Goal: Information Seeking & Learning: Learn about a topic

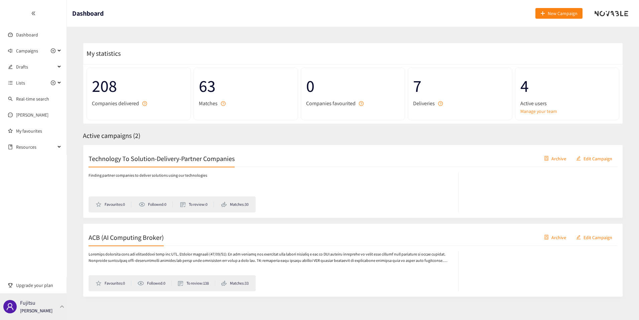
click at [52, 303] on div "Fujitsu [PERSON_NAME]" at bounding box center [33, 306] width 67 height 27
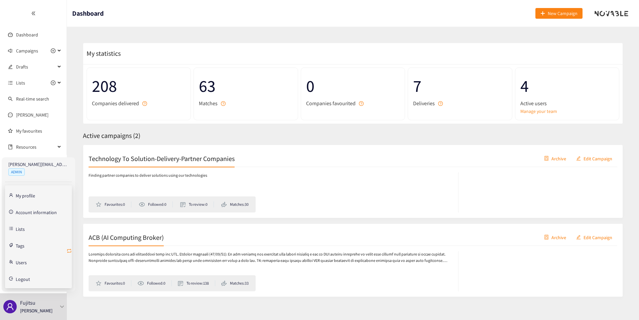
click at [68, 249] on icon "retweet" at bounding box center [68, 250] width 5 height 5
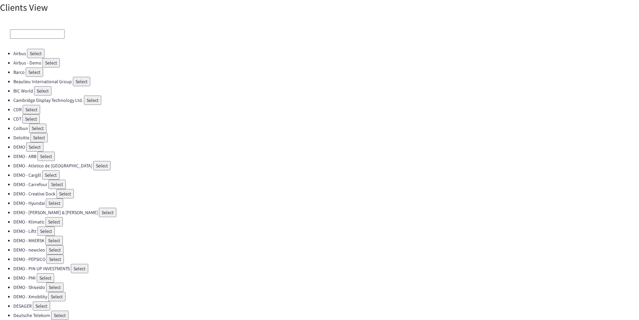
click at [39, 31] on input at bounding box center [37, 33] width 54 height 9
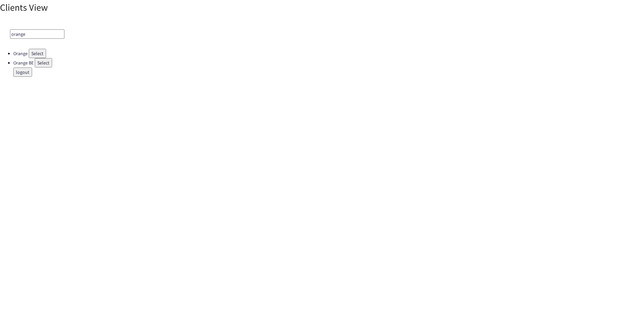
type input "orange"
click at [39, 54] on button "Select" at bounding box center [37, 53] width 17 height 9
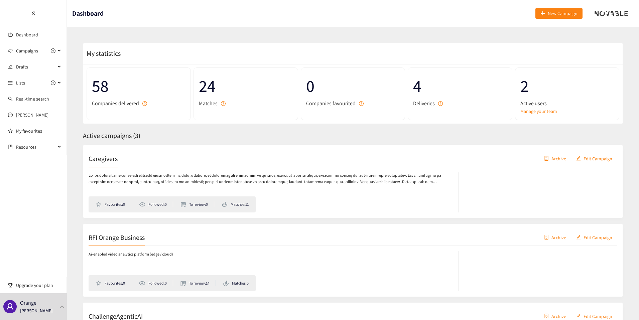
click at [142, 242] on h2 "RFI Orange Business" at bounding box center [117, 236] width 56 height 9
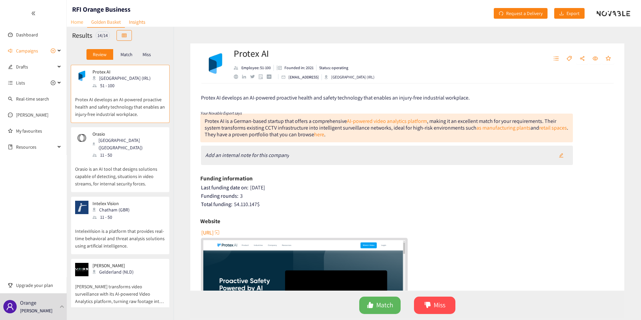
click at [81, 23] on link "Home" at bounding box center [77, 22] width 20 height 10
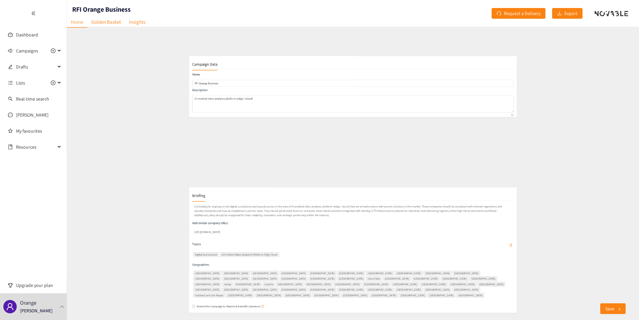
click at [129, 183] on p "I'm looking for startups in the digital surveillance and security sector, in th…" at bounding box center [352, 183] width 544 height 25
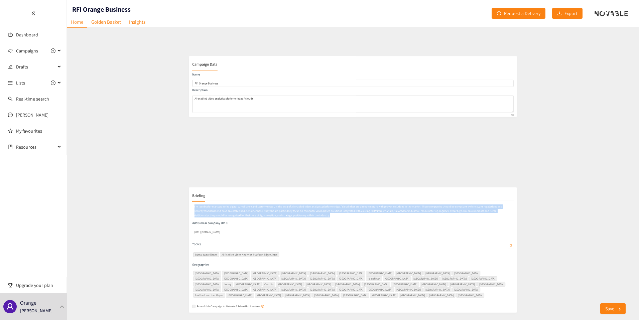
click at [129, 183] on p "I'm looking for startups in the digital surveillance and security sector, in th…" at bounding box center [352, 183] width 544 height 25
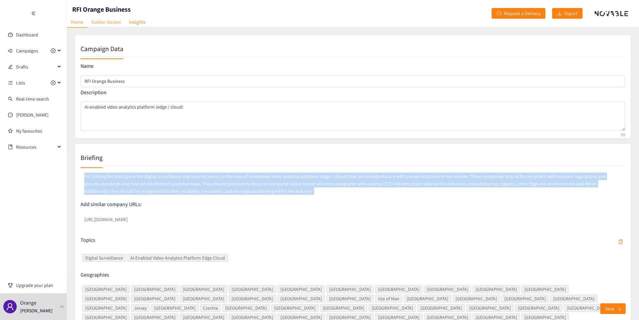
click at [111, 24] on link "Golden Basket" at bounding box center [106, 22] width 38 height 10
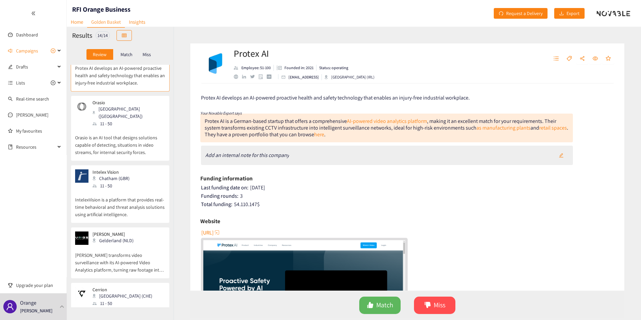
click at [137, 145] on p "Orasio is an AI tool that designs solutions capable of detecting, situations in…" at bounding box center [120, 141] width 90 height 29
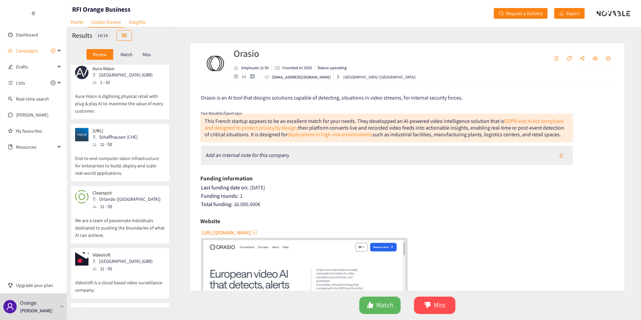
scroll to position [592, 0]
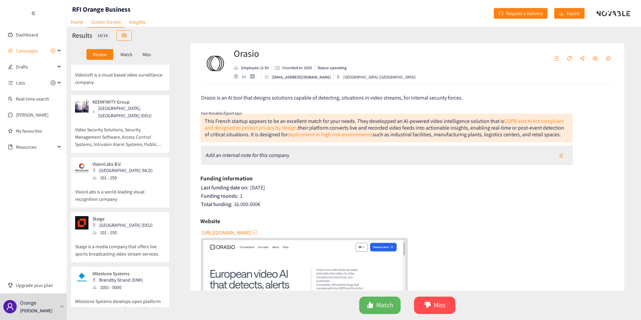
click at [138, 284] on div "1001 - 5000" at bounding box center [120, 287] width 54 height 7
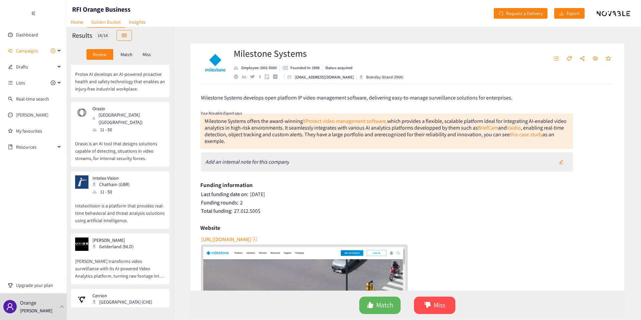
scroll to position [0, 0]
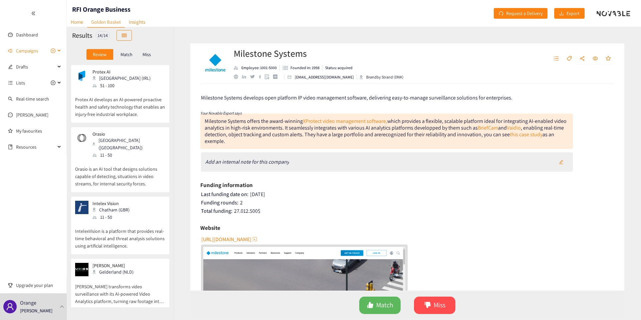
click at [18, 50] on span "Campaigns" at bounding box center [27, 50] width 22 height 13
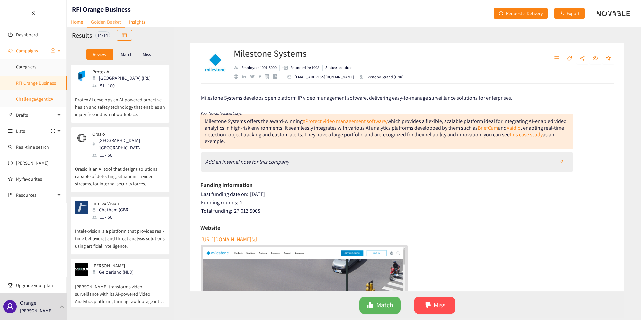
click at [32, 96] on link "ChallengeAgenticAI" at bounding box center [35, 99] width 39 height 6
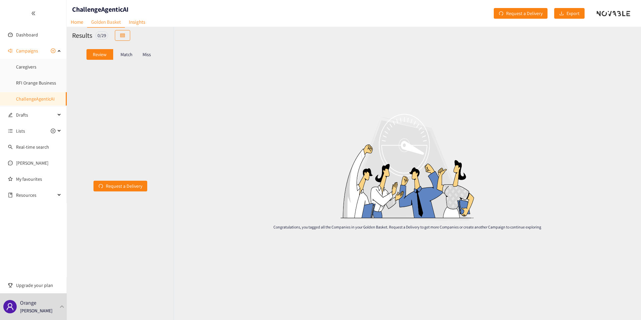
click at [121, 57] on p "Match" at bounding box center [127, 54] width 12 height 5
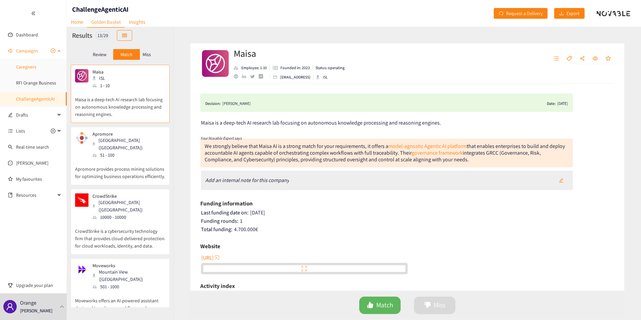
click at [30, 67] on link "Caregivers" at bounding box center [26, 67] width 20 height 6
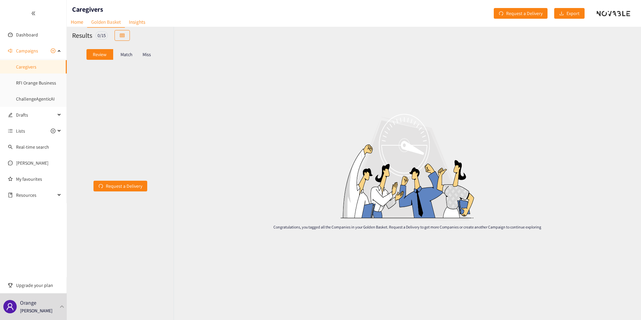
click at [128, 49] on div "Match" at bounding box center [126, 54] width 27 height 11
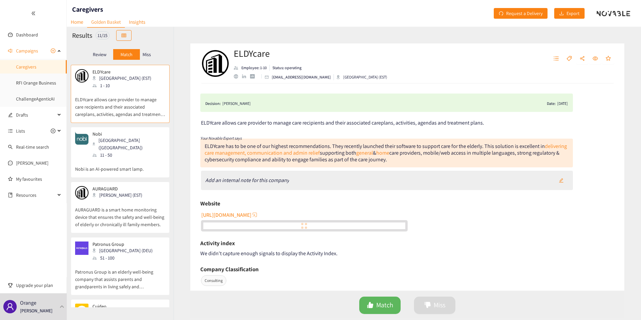
click at [144, 53] on p "Miss" at bounding box center [147, 54] width 8 height 5
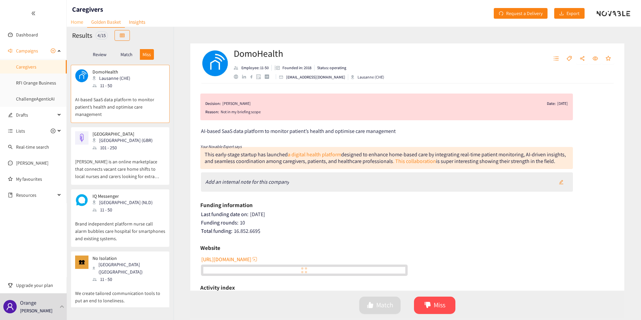
click at [80, 21] on link "Home" at bounding box center [77, 22] width 20 height 10
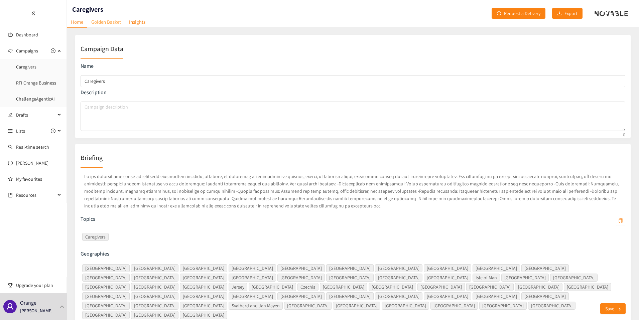
click at [116, 17] on link "Golden Basket" at bounding box center [106, 22] width 38 height 10
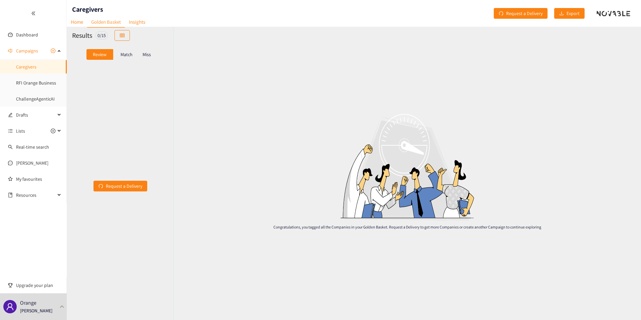
click at [122, 55] on p "Match" at bounding box center [127, 54] width 12 height 5
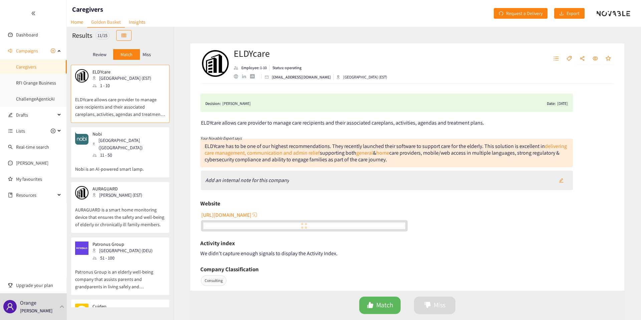
click at [145, 55] on p "Miss" at bounding box center [147, 54] width 8 height 5
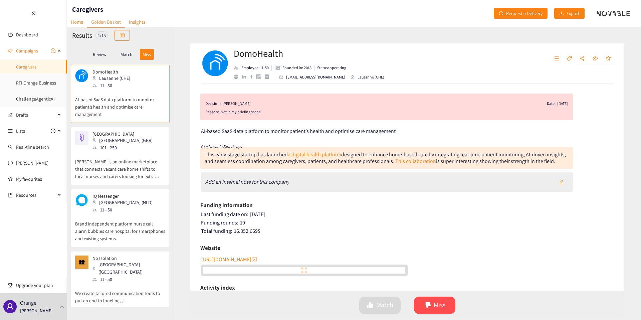
click at [128, 64] on div "Review Match Miss" at bounding box center [120, 54] width 107 height 21
click at [126, 56] on p "Match" at bounding box center [127, 54] width 12 height 5
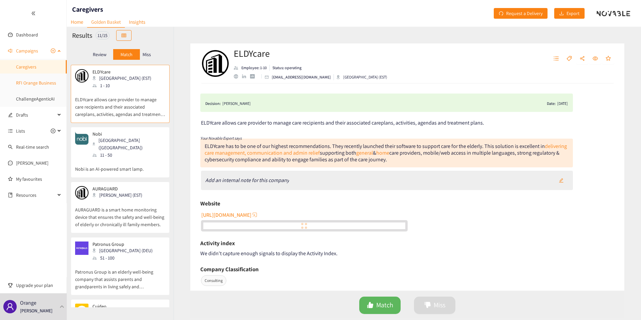
click at [38, 83] on link "RFI Orange Business" at bounding box center [36, 83] width 40 height 6
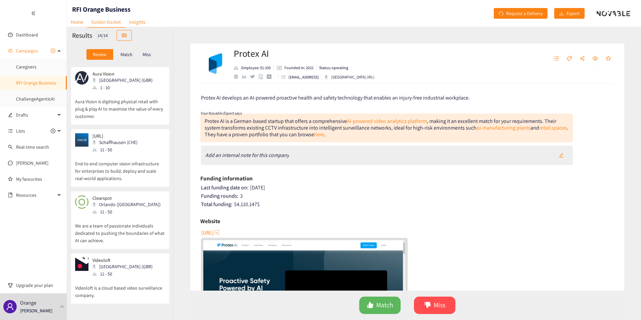
scroll to position [592, 0]
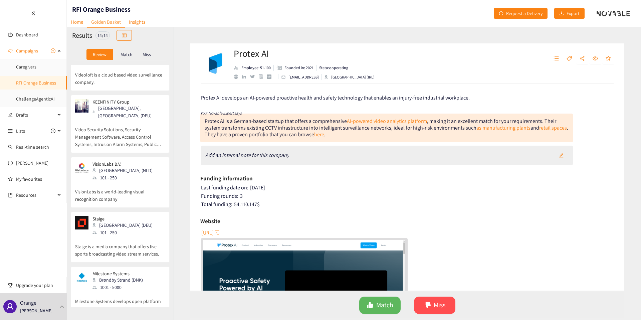
click at [152, 294] on p "Milestone Systems develops open platform IP video management software, deliveri…" at bounding box center [120, 305] width 90 height 29
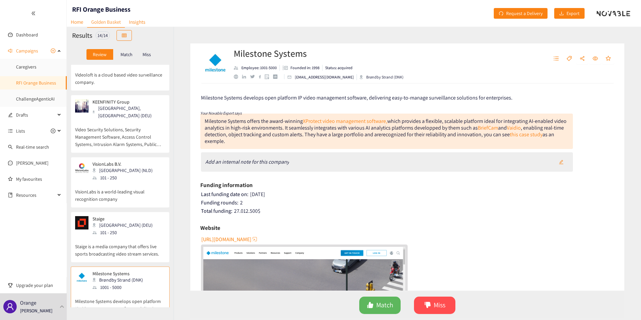
click at [120, 236] on p "Staige is a media company that offers live sports broadcasting video stream ser…" at bounding box center [120, 246] width 90 height 21
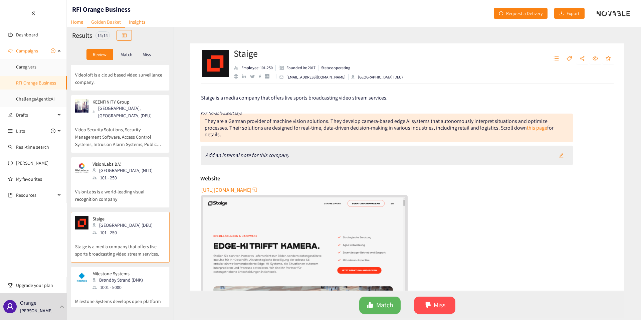
click at [129, 284] on div "1001 - 5000" at bounding box center [120, 287] width 54 height 7
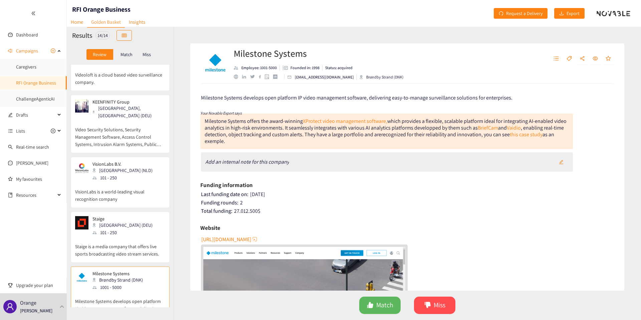
click at [265, 48] on h2 "Milestone Systems" at bounding box center [319, 53] width 170 height 13
copy h2 "Milestone Systems"
click at [76, 25] on link "Home" at bounding box center [77, 22] width 20 height 10
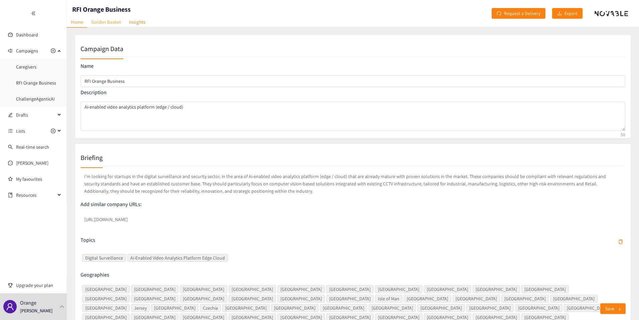
click at [116, 22] on link "Golden Basket" at bounding box center [106, 22] width 38 height 10
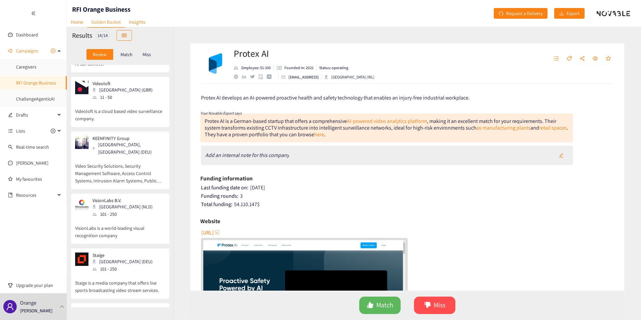
scroll to position [592, 0]
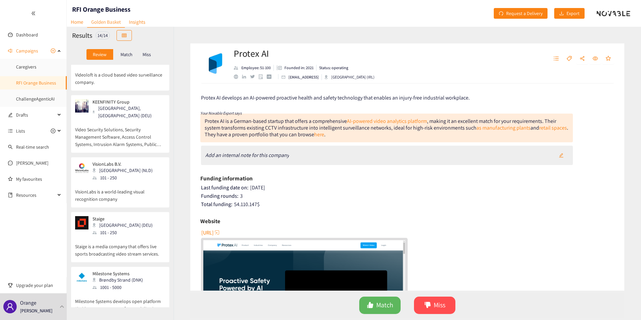
click at [114, 284] on div "1001 - 5000" at bounding box center [120, 287] width 54 height 7
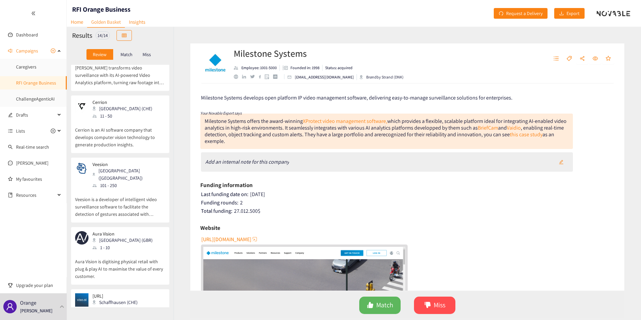
scroll to position [0, 0]
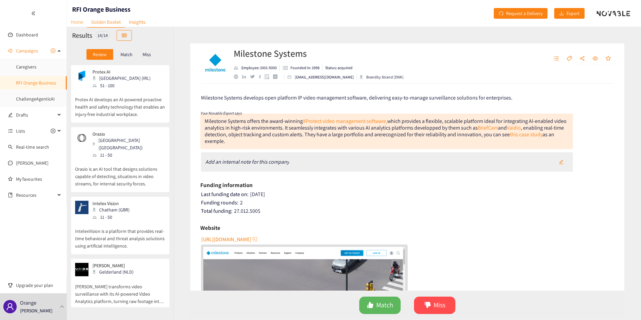
click at [78, 22] on link "Home" at bounding box center [77, 22] width 20 height 10
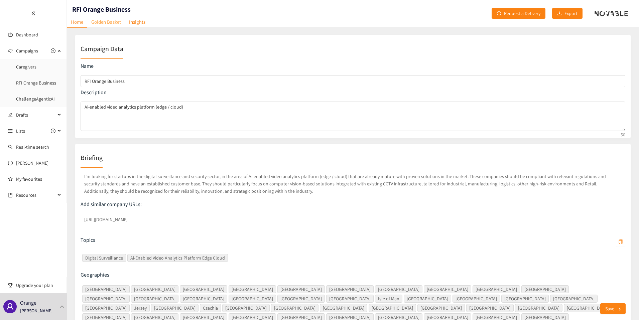
click at [100, 19] on link "Golden Basket" at bounding box center [106, 22] width 38 height 10
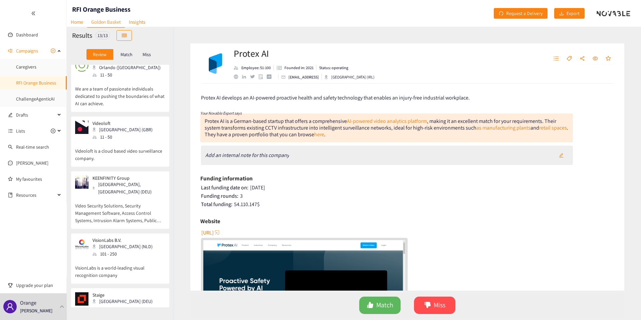
scroll to position [530, 0]
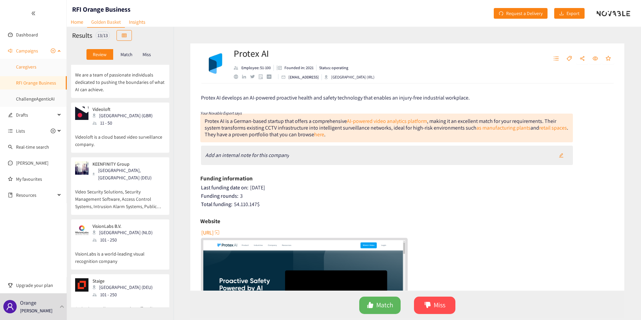
click at [34, 70] on link "Caregivers" at bounding box center [26, 67] width 20 height 6
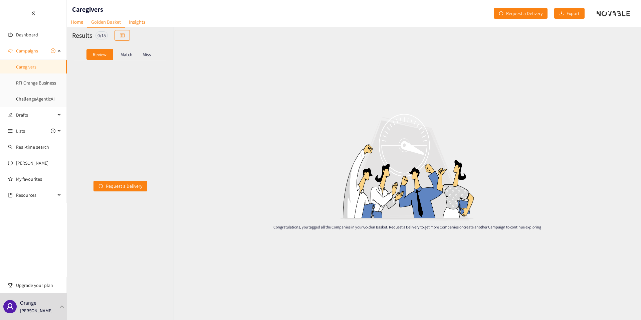
click at [127, 49] on div "Match" at bounding box center [126, 54] width 27 height 11
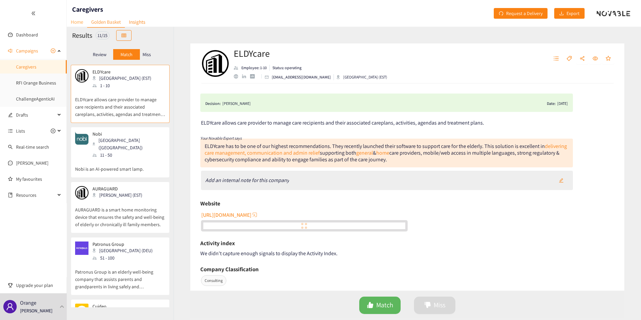
click at [82, 22] on link "Home" at bounding box center [77, 22] width 20 height 10
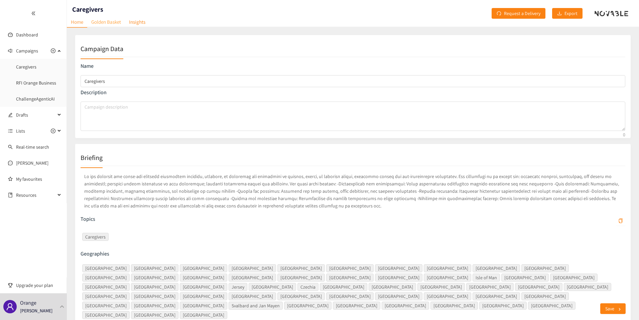
click at [92, 21] on link "Golden Basket" at bounding box center [106, 22] width 38 height 10
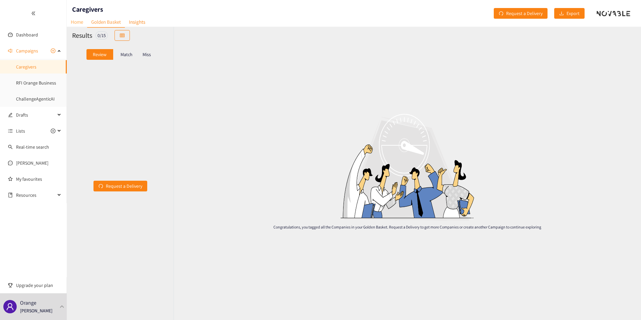
click at [80, 20] on link "Home" at bounding box center [77, 22] width 20 height 10
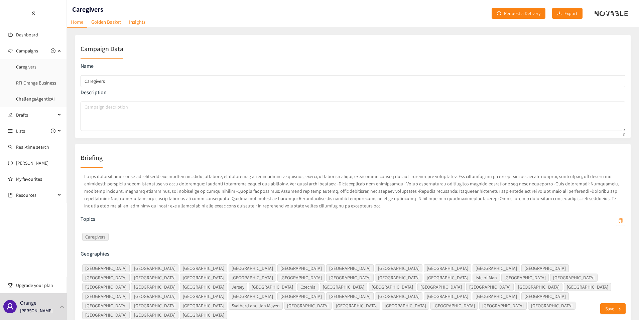
scroll to position [25, 0]
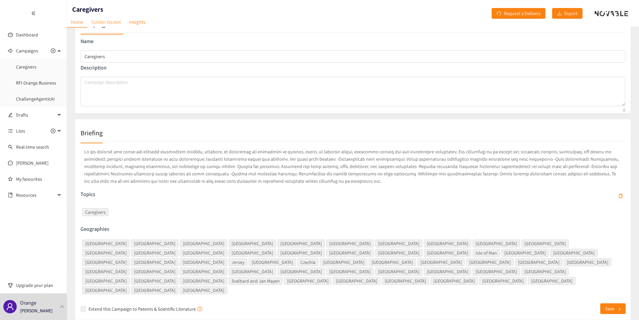
click at [116, 23] on link "Golden Basket" at bounding box center [106, 22] width 38 height 10
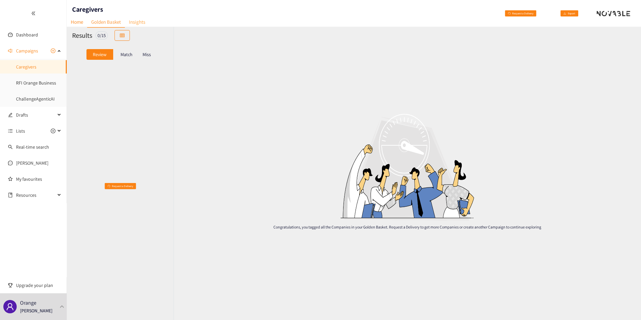
click at [137, 21] on link "Insights" at bounding box center [137, 22] width 24 height 10
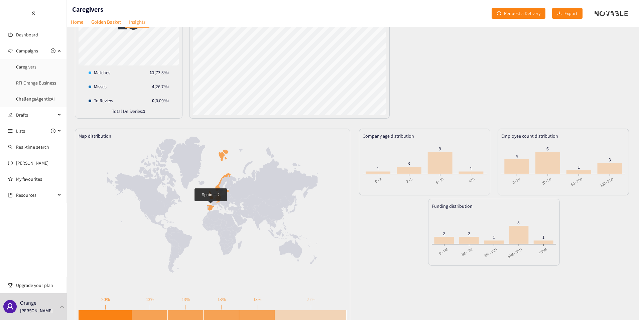
scroll to position [91, 0]
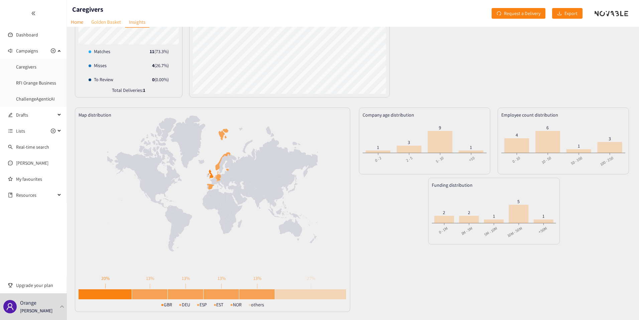
click at [100, 17] on link "Golden Basket" at bounding box center [106, 22] width 38 height 10
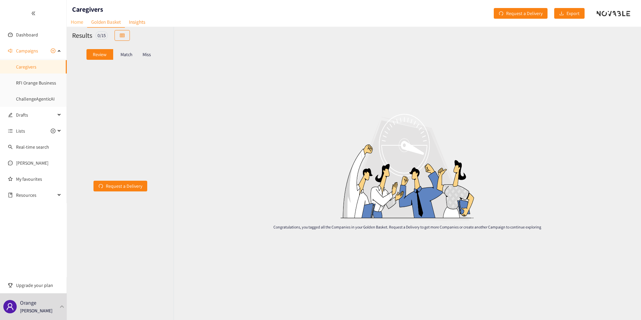
click at [78, 19] on link "Home" at bounding box center [77, 22] width 20 height 10
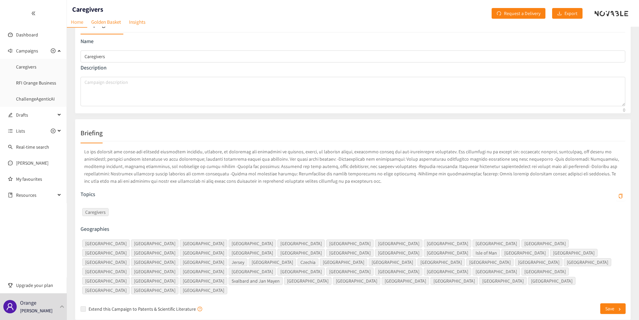
scroll to position [25, 0]
click at [258, 184] on p at bounding box center [352, 166] width 544 height 39
click at [171, 160] on p at bounding box center [352, 166] width 544 height 39
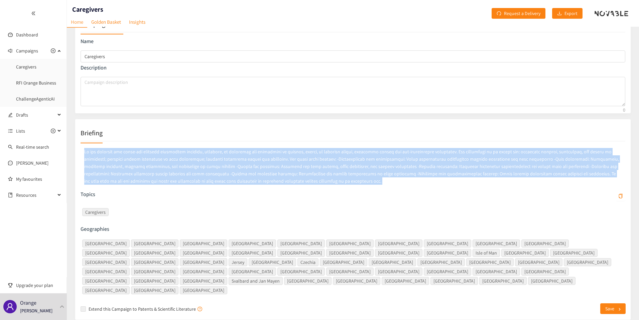
click at [171, 160] on p at bounding box center [352, 166] width 544 height 39
click at [190, 160] on p at bounding box center [352, 166] width 544 height 39
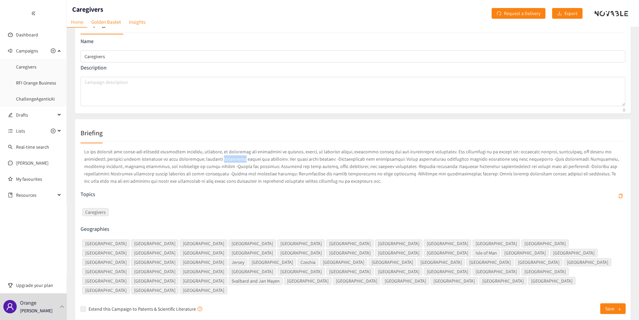
click at [190, 160] on p at bounding box center [352, 166] width 544 height 39
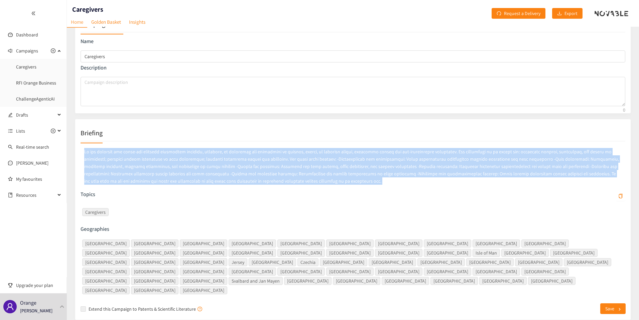
click at [190, 160] on p at bounding box center [352, 166] width 544 height 39
click at [170, 161] on p at bounding box center [352, 166] width 544 height 39
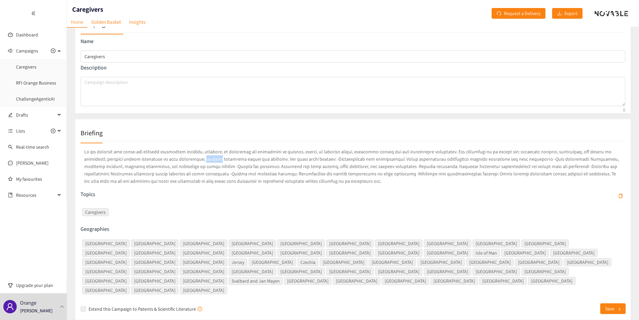
click at [170, 161] on p at bounding box center [352, 166] width 544 height 39
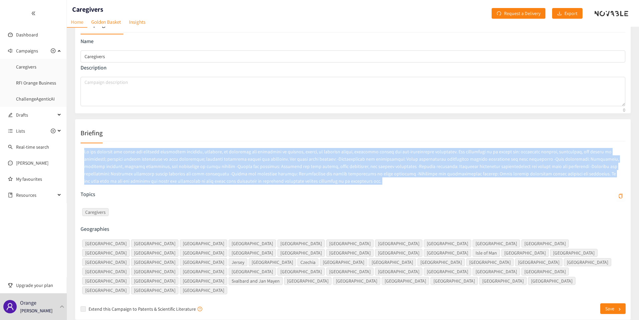
click at [170, 161] on p at bounding box center [352, 166] width 544 height 39
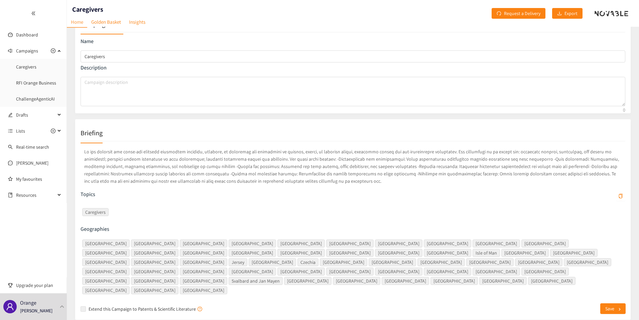
click at [165, 162] on p at bounding box center [352, 166] width 544 height 39
click at [103, 19] on link "Golden Basket" at bounding box center [106, 22] width 38 height 10
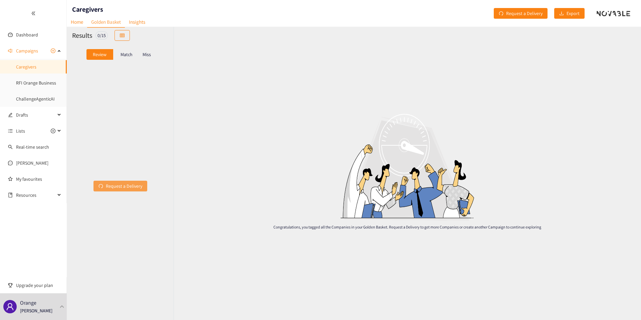
click at [122, 188] on span "Request a Delivery" at bounding box center [124, 185] width 36 height 7
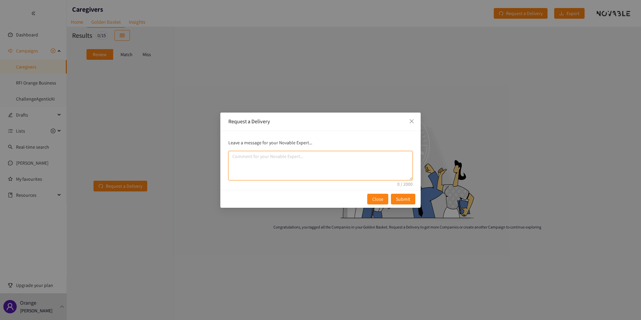
click at [266, 179] on textarea "comment" at bounding box center [320, 165] width 184 height 29
click at [413, 122] on icon "close" at bounding box center [412, 121] width 4 height 4
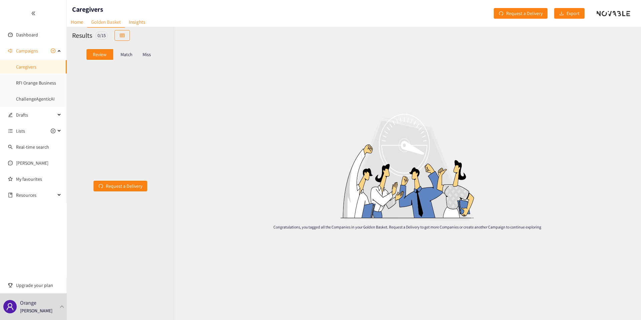
click at [147, 52] on p "Miss" at bounding box center [147, 54] width 8 height 5
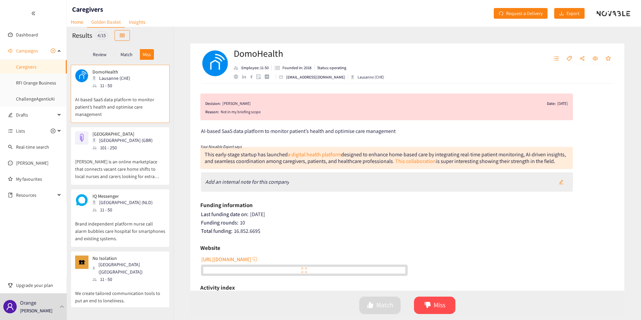
click at [92, 131] on div "[PERSON_NAME] (GBR) 101 - 250" at bounding box center [121, 141] width 64 height 20
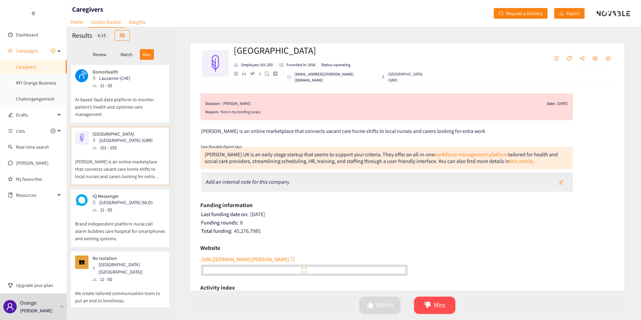
click at [123, 206] on div "11 - 50" at bounding box center [125, 209] width 64 height 7
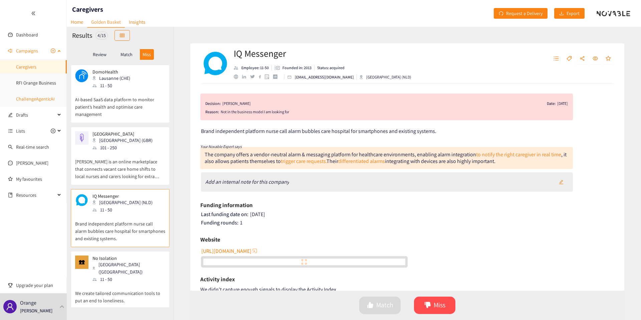
click at [40, 97] on link "ChallengeAgenticAI" at bounding box center [35, 99] width 39 height 6
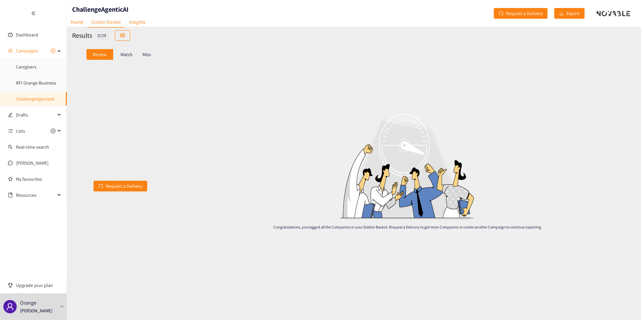
click at [148, 44] on div "Review Match Miss" at bounding box center [120, 54] width 107 height 21
click at [147, 57] on p "Miss" at bounding box center [147, 54] width 8 height 5
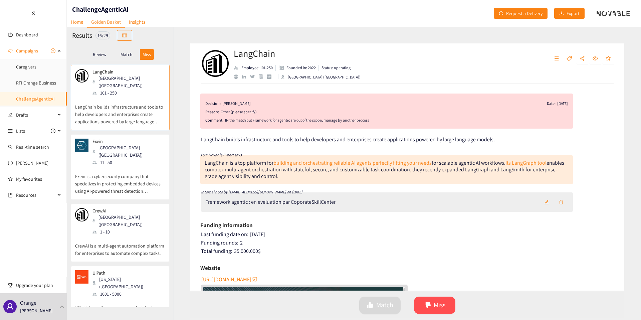
click at [131, 57] on div "Match" at bounding box center [126, 54] width 27 height 11
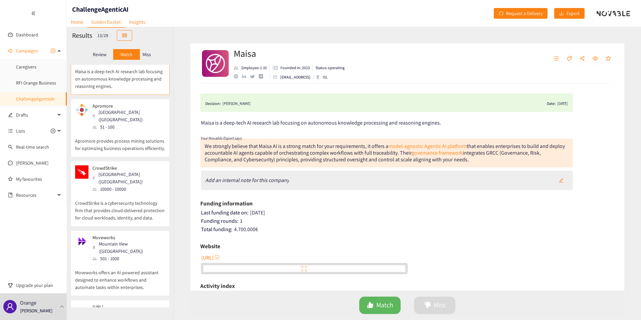
scroll to position [24, 0]
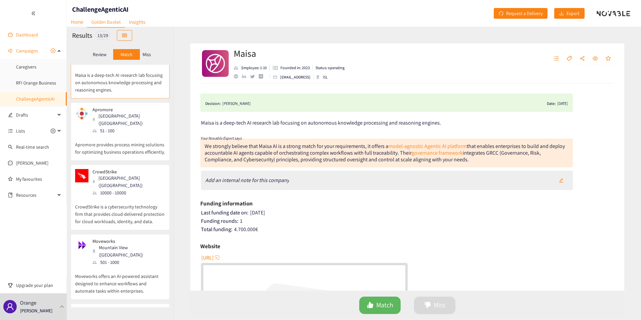
click at [19, 32] on link "Dashboard" at bounding box center [27, 35] width 22 height 6
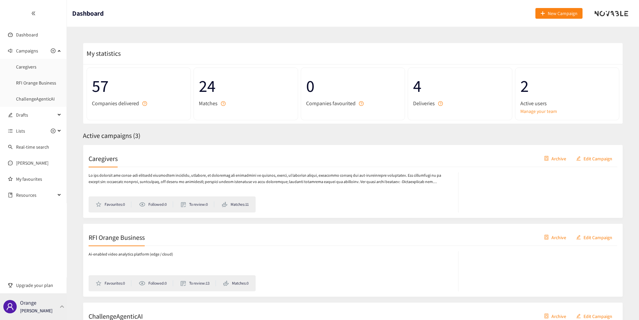
click at [45, 307] on div "Orange [PERSON_NAME]" at bounding box center [36, 307] width 32 height 10
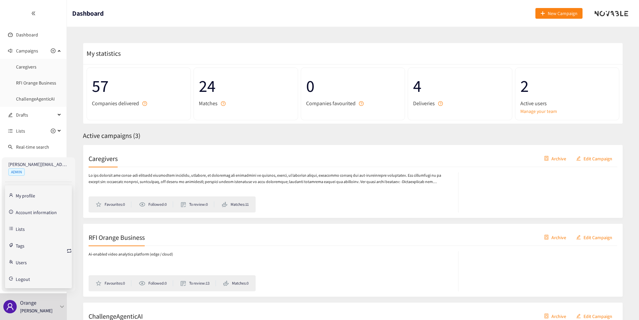
click at [25, 215] on link "Account information" at bounding box center [36, 212] width 41 height 6
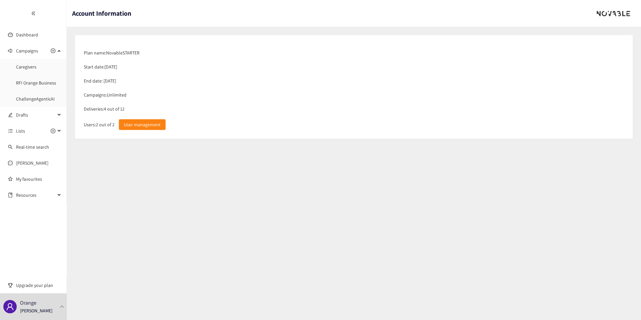
click at [105, 109] on div "Deliveries: 4 out of 12" at bounding box center [353, 109] width 547 height 14
click at [106, 110] on div "Deliveries: 4 out of 12" at bounding box center [353, 109] width 547 height 14
click at [94, 56] on div "Plan name: Novable STARTER" at bounding box center [353, 53] width 547 height 14
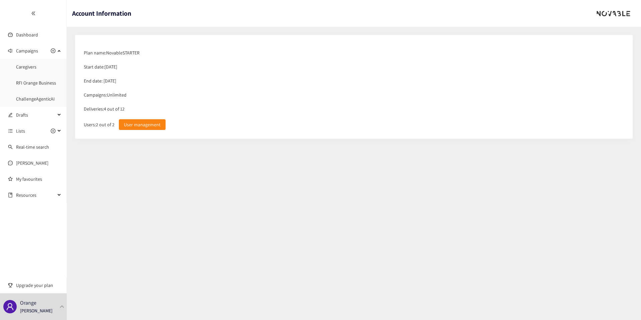
click at [96, 55] on div "Plan name: Novable STARTER" at bounding box center [353, 53] width 547 height 14
